Goal: Find specific page/section: Find specific page/section

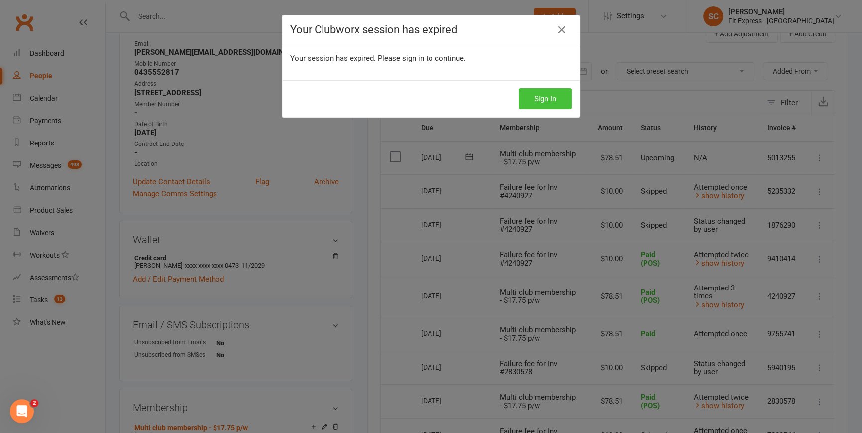
click at [540, 99] on button "Sign In" at bounding box center [545, 98] width 53 height 21
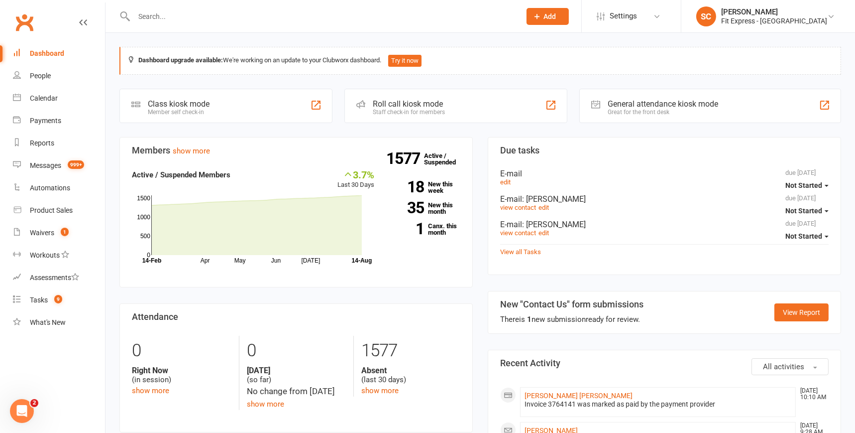
click at [154, 18] on input "text" at bounding box center [322, 16] width 383 height 14
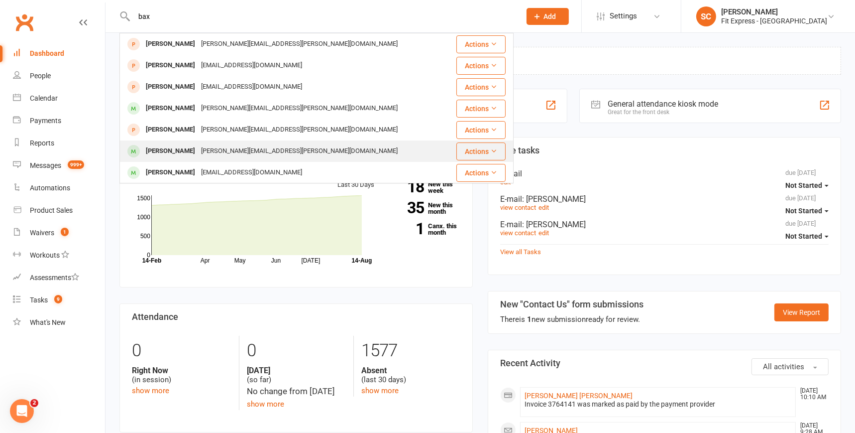
type input "bax"
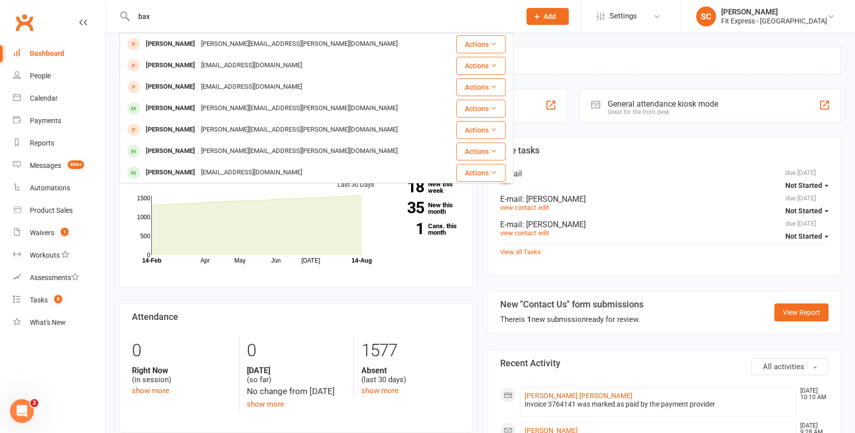
click at [215, 150] on div "olivia.baxendale@yahoo.com" at bounding box center [299, 151] width 203 height 14
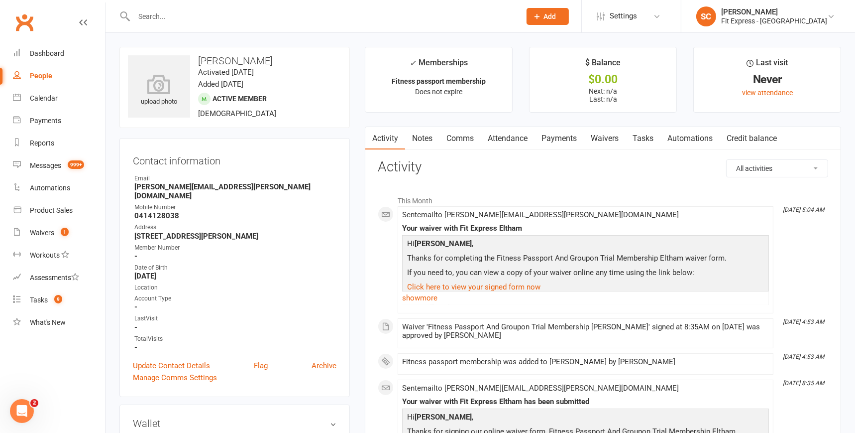
click at [220, 131] on contact-information "upload photo Olivia baxendale Activated 14 August, 2025 Added 13 August, 2025 A…" at bounding box center [234, 222] width 230 height 350
click at [174, 104] on div "upload photo" at bounding box center [159, 90] width 62 height 33
